Goal: Navigation & Orientation: Go to known website

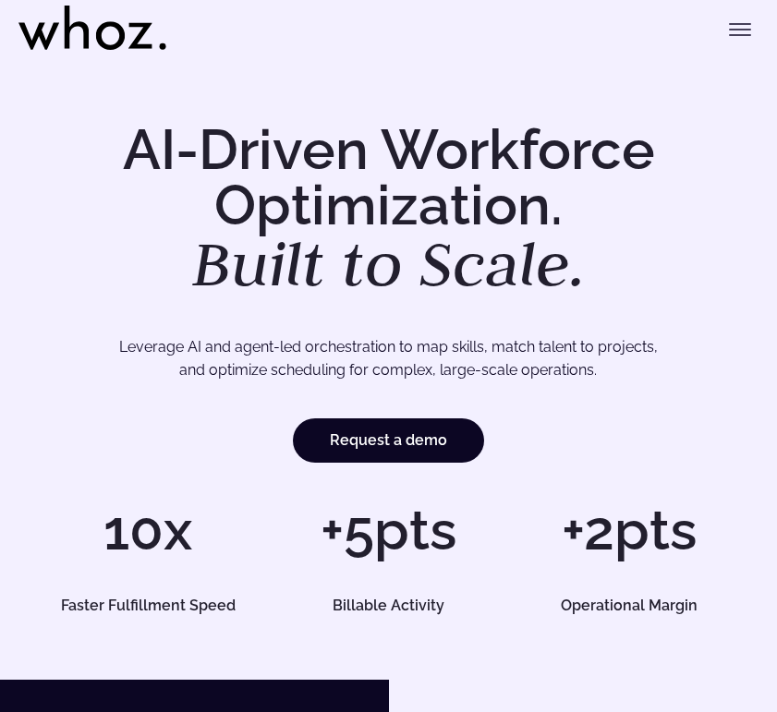
click at [748, 25] on icon "Toggle menu" at bounding box center [740, 29] width 22 height 22
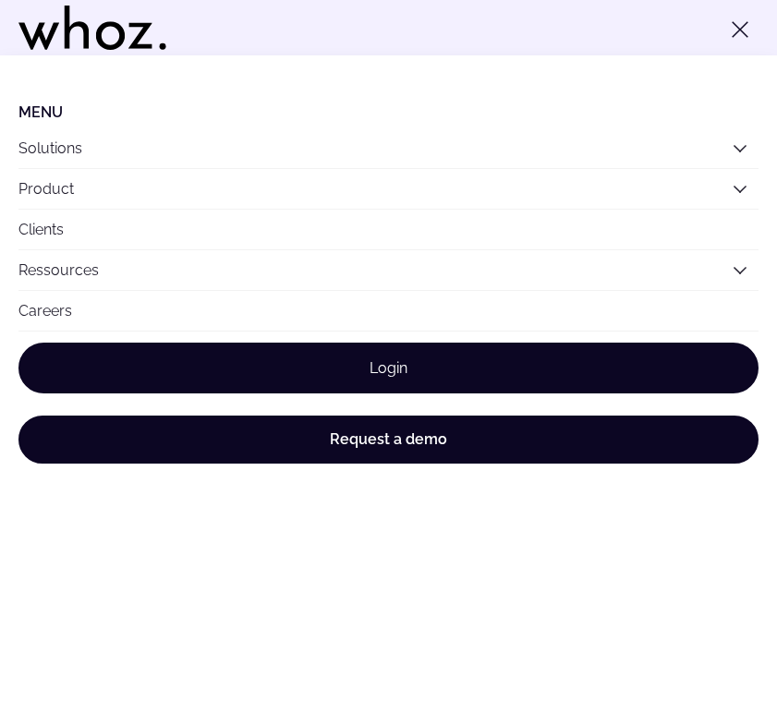
click at [453, 361] on link "Login" at bounding box center [388, 368] width 740 height 51
